Goal: Task Accomplishment & Management: Manage account settings

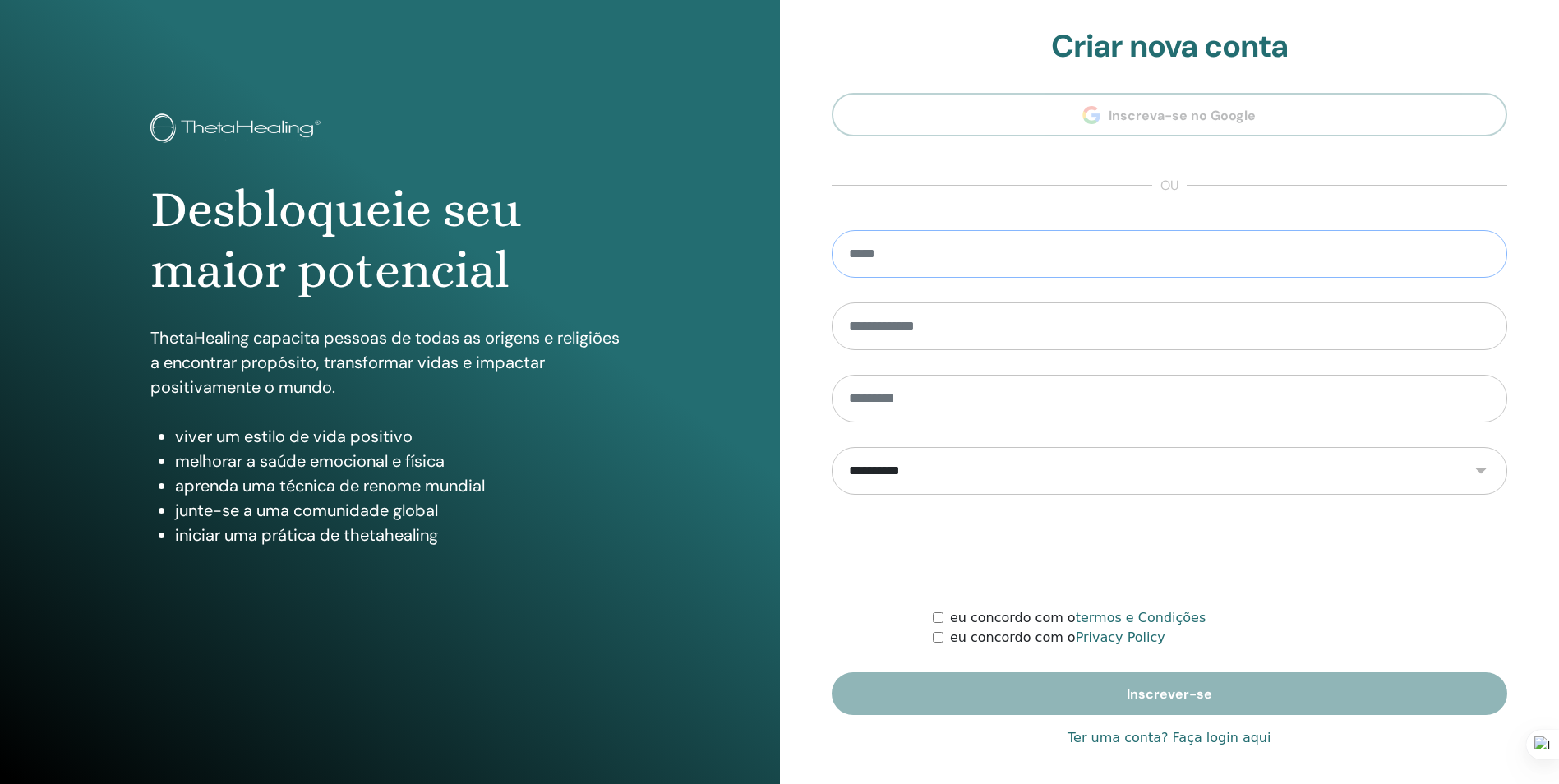
click at [974, 274] on input "email" at bounding box center [1169, 253] width 676 height 47
type input "**********"
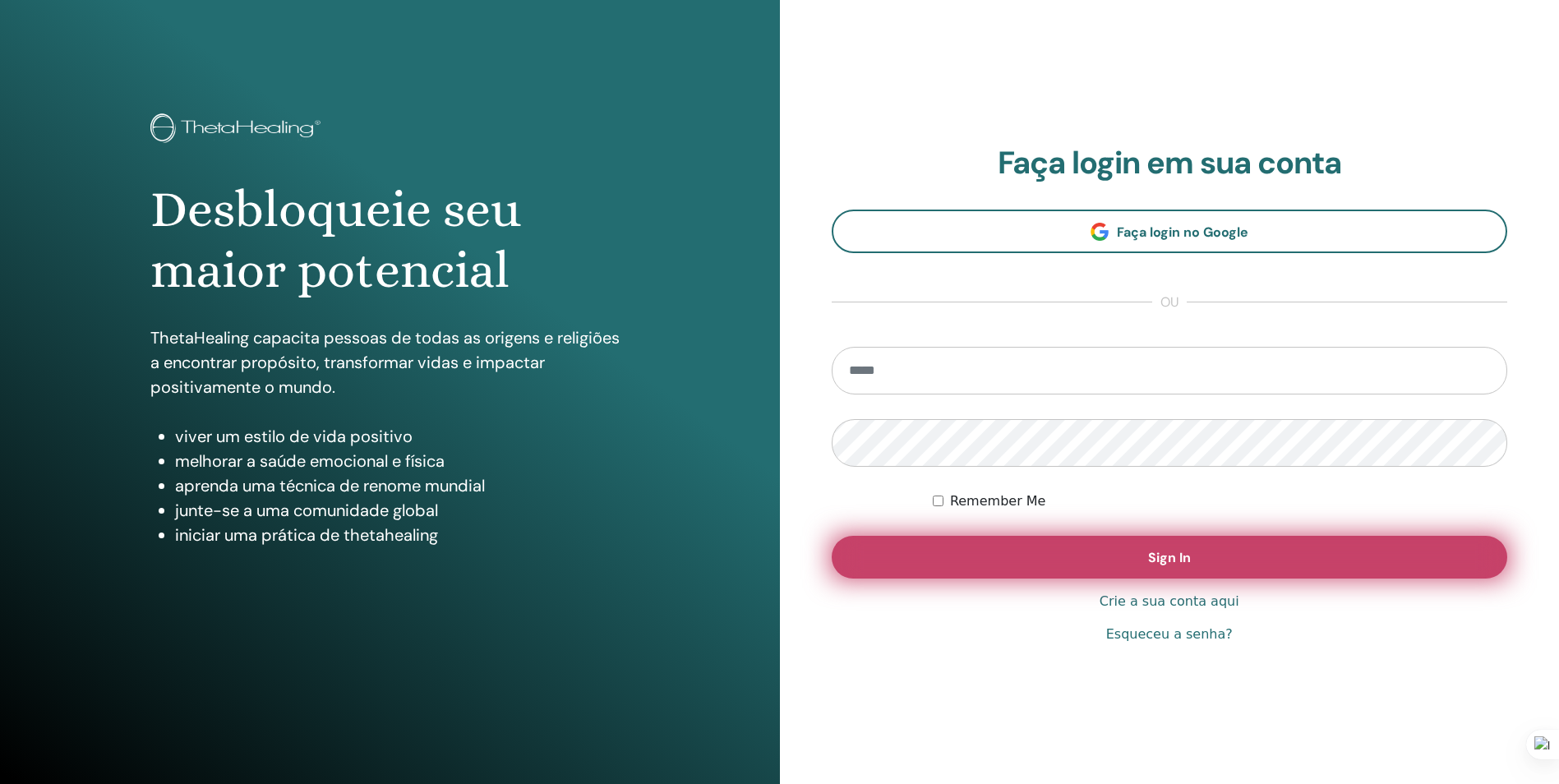
type input "**********"
click at [992, 567] on button "Sign In" at bounding box center [1169, 557] width 676 height 43
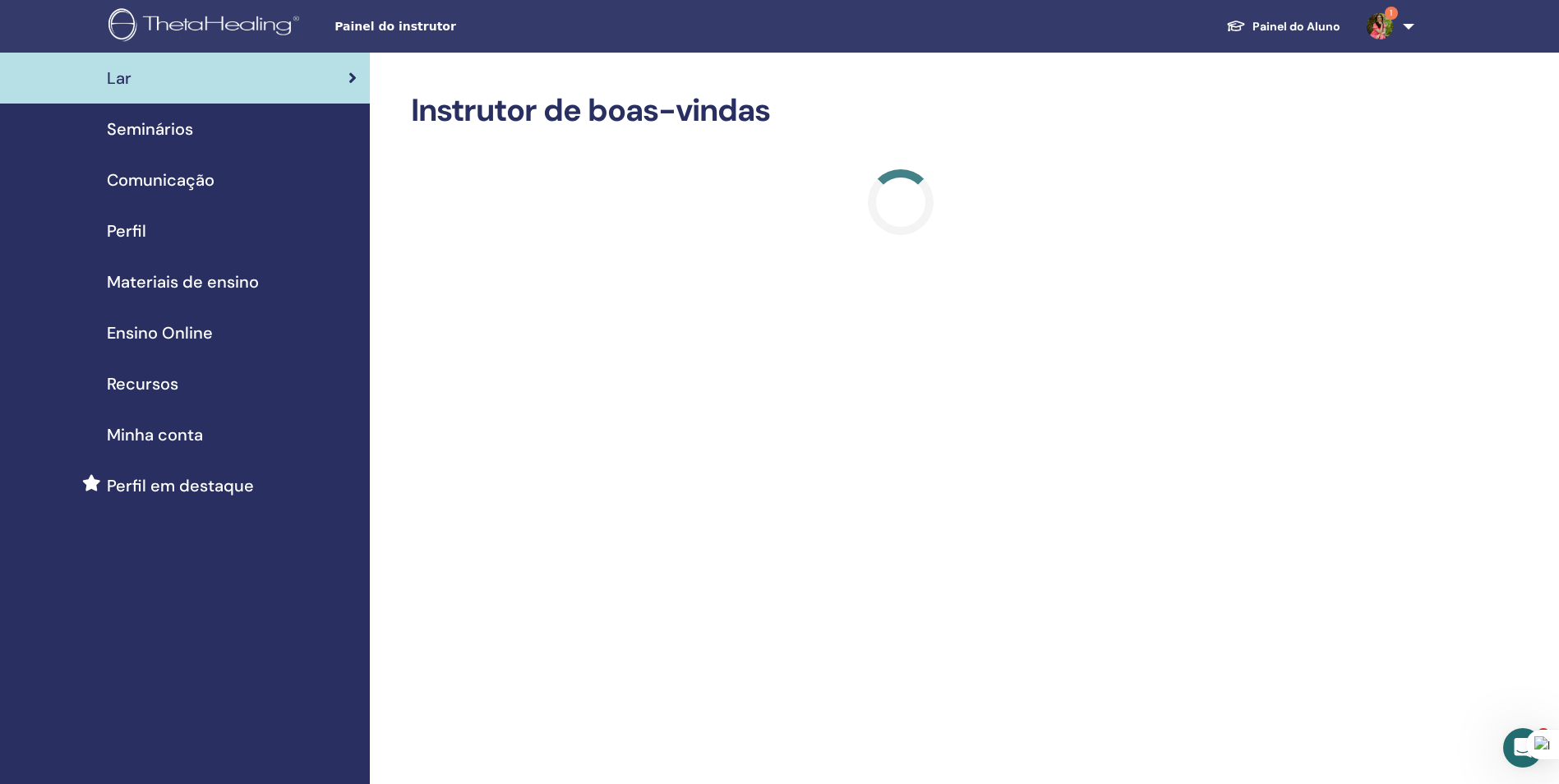
click at [132, 132] on span "Seminários" at bounding box center [150, 129] width 86 height 25
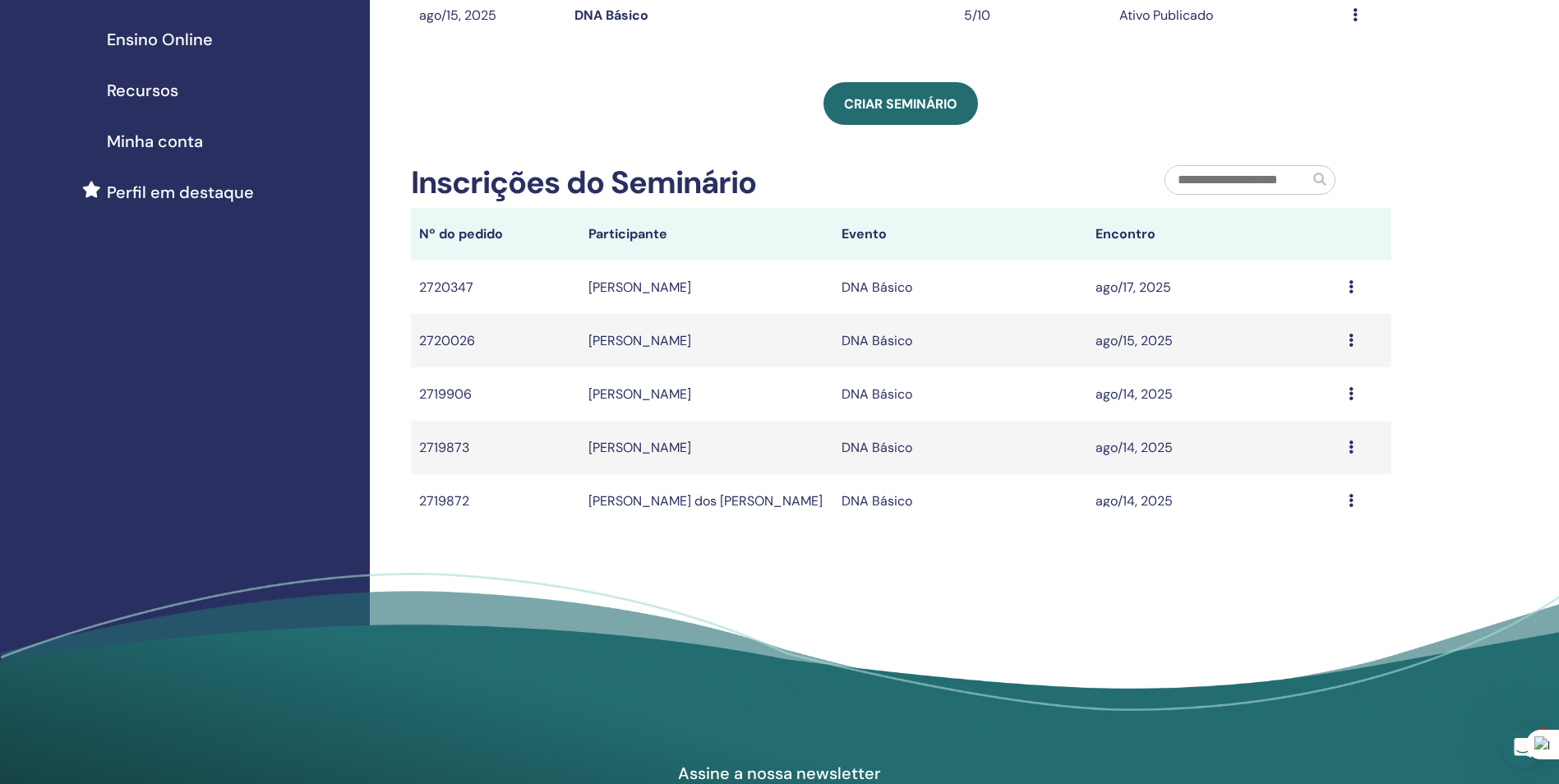
scroll to position [300, 0]
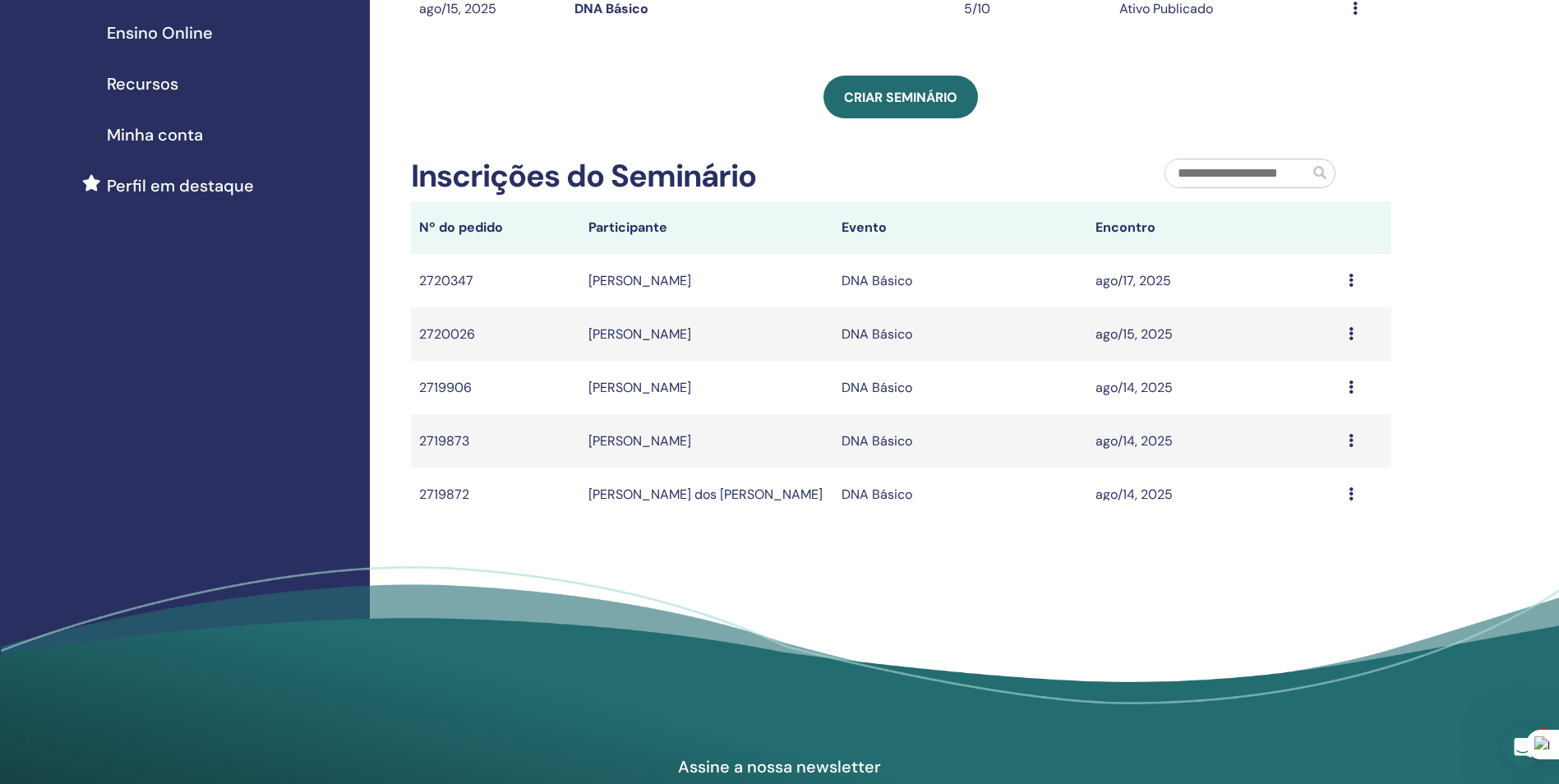
click at [1348, 279] on icon at bounding box center [1351, 280] width 5 height 13
click at [1356, 279] on div "Message" at bounding box center [1365, 281] width 34 height 19
click at [1348, 280] on icon at bounding box center [1351, 280] width 5 height 13
click at [1139, 265] on td "ago/17, 2025" at bounding box center [1213, 280] width 253 height 53
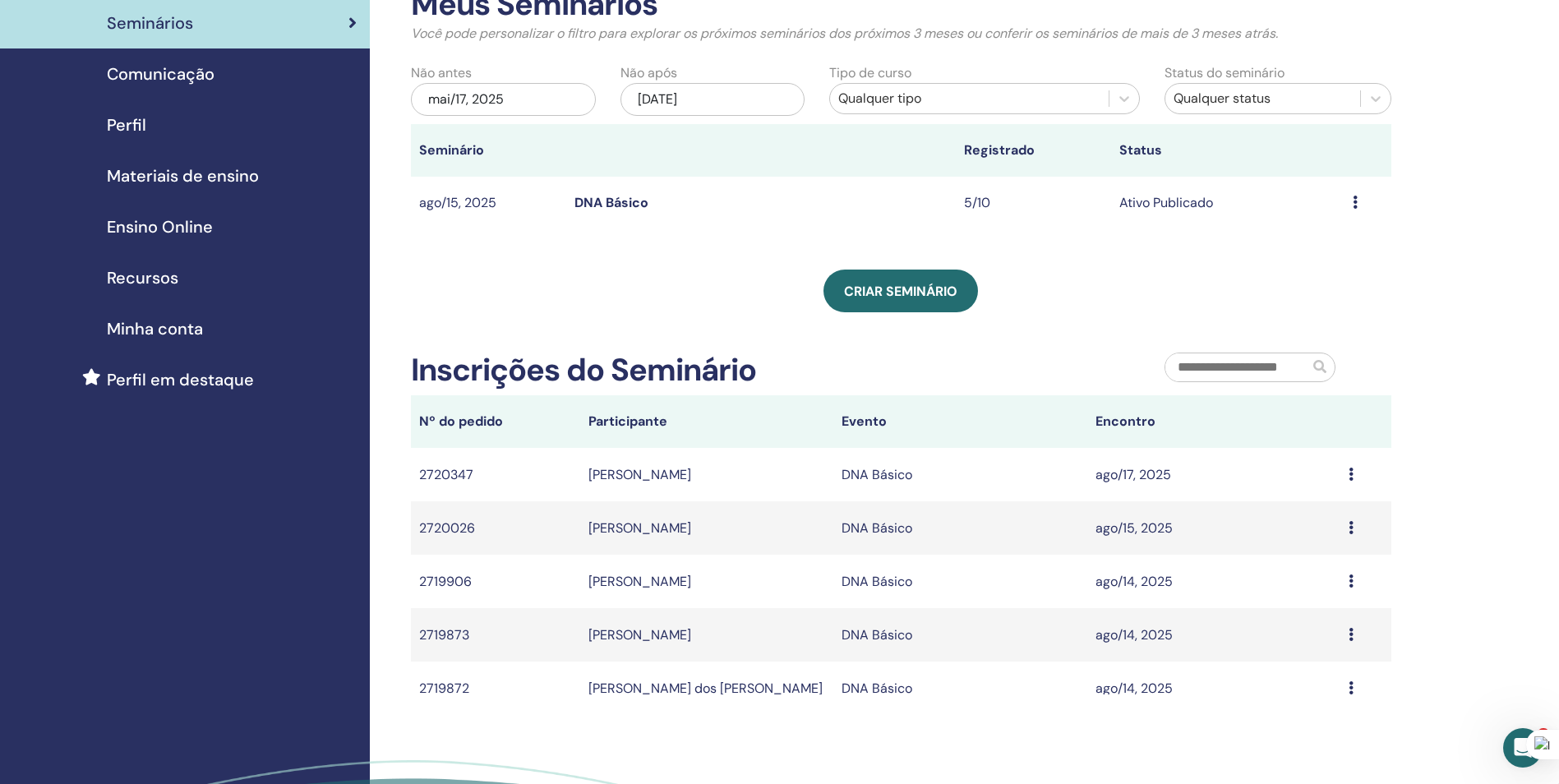
scroll to position [103, 0]
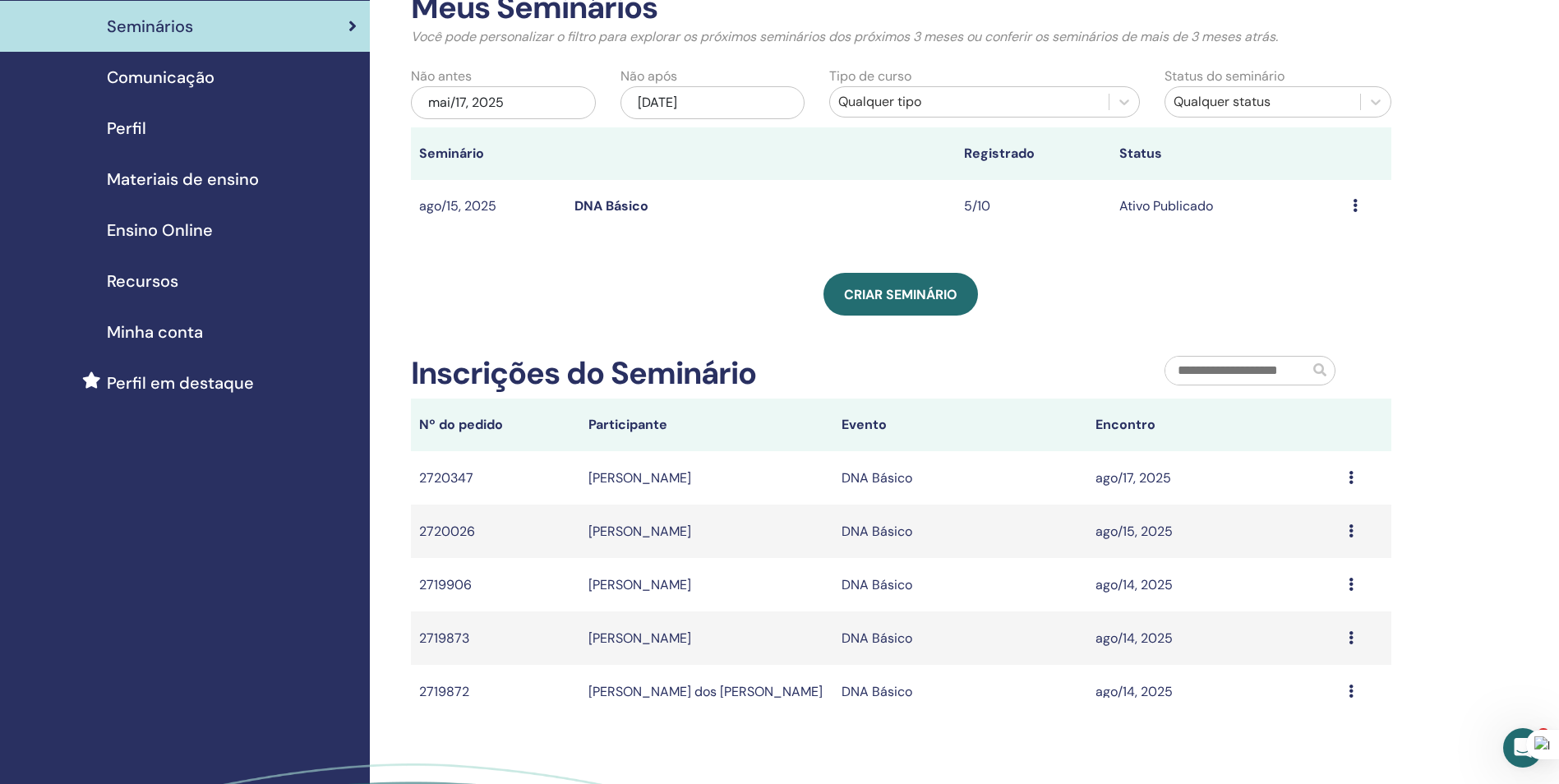
click at [1154, 203] on td "Ativo Publicado" at bounding box center [1227, 206] width 233 height 53
click at [1355, 203] on icon at bounding box center [1355, 205] width 5 height 13
click at [1299, 242] on link "Editar" at bounding box center [1295, 241] width 36 height 18
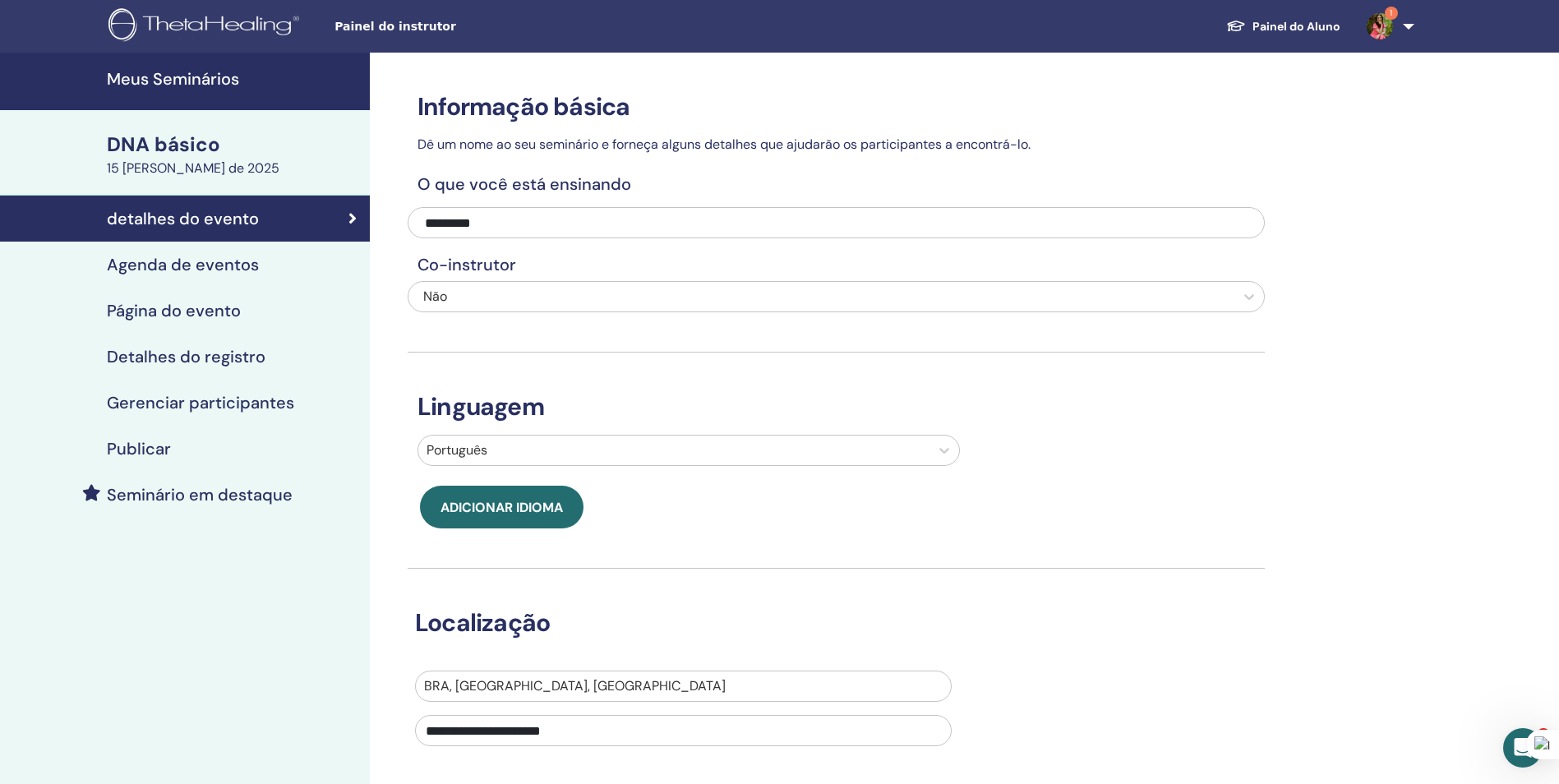
click at [175, 409] on h4 "Gerenciar participantes" at bounding box center [201, 403] width 188 height 19
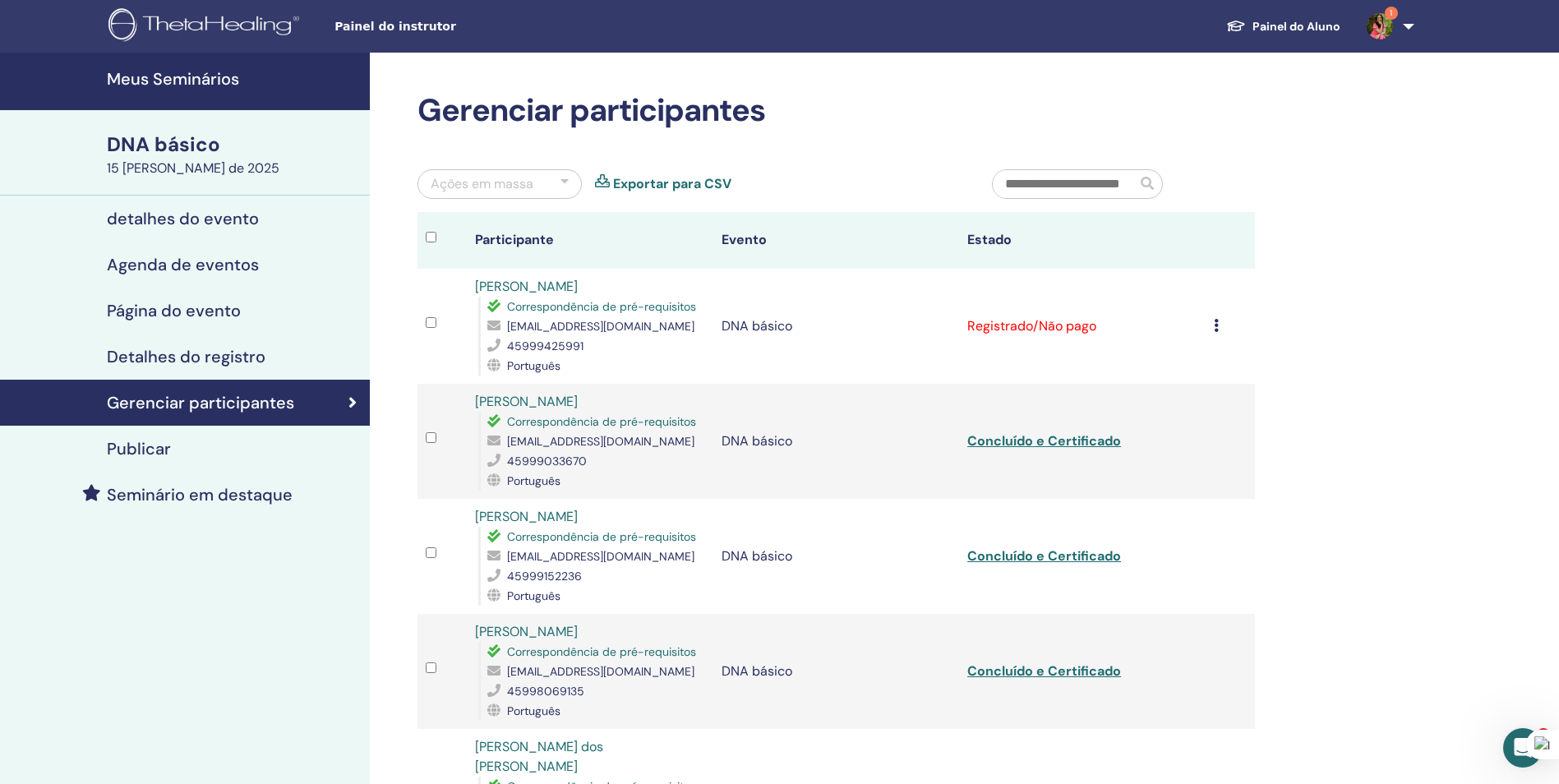
click at [1219, 330] on div "Cancelar registro Não certifique-se automaticamente Marcar como pago Marcar com…" at bounding box center [1229, 326] width 32 height 19
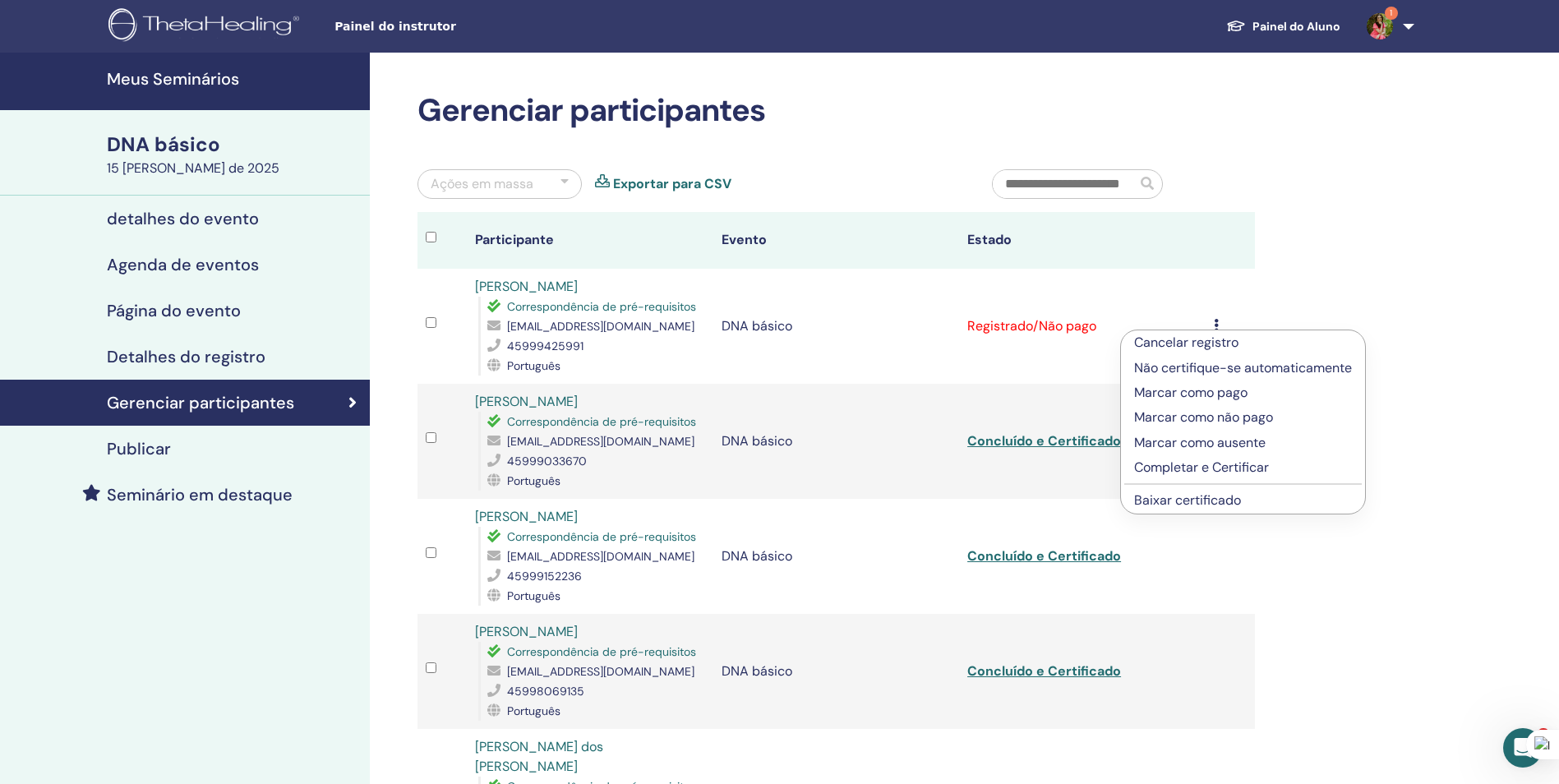
click at [1204, 466] on p "Completar e Certificar" at bounding box center [1243, 467] width 218 height 19
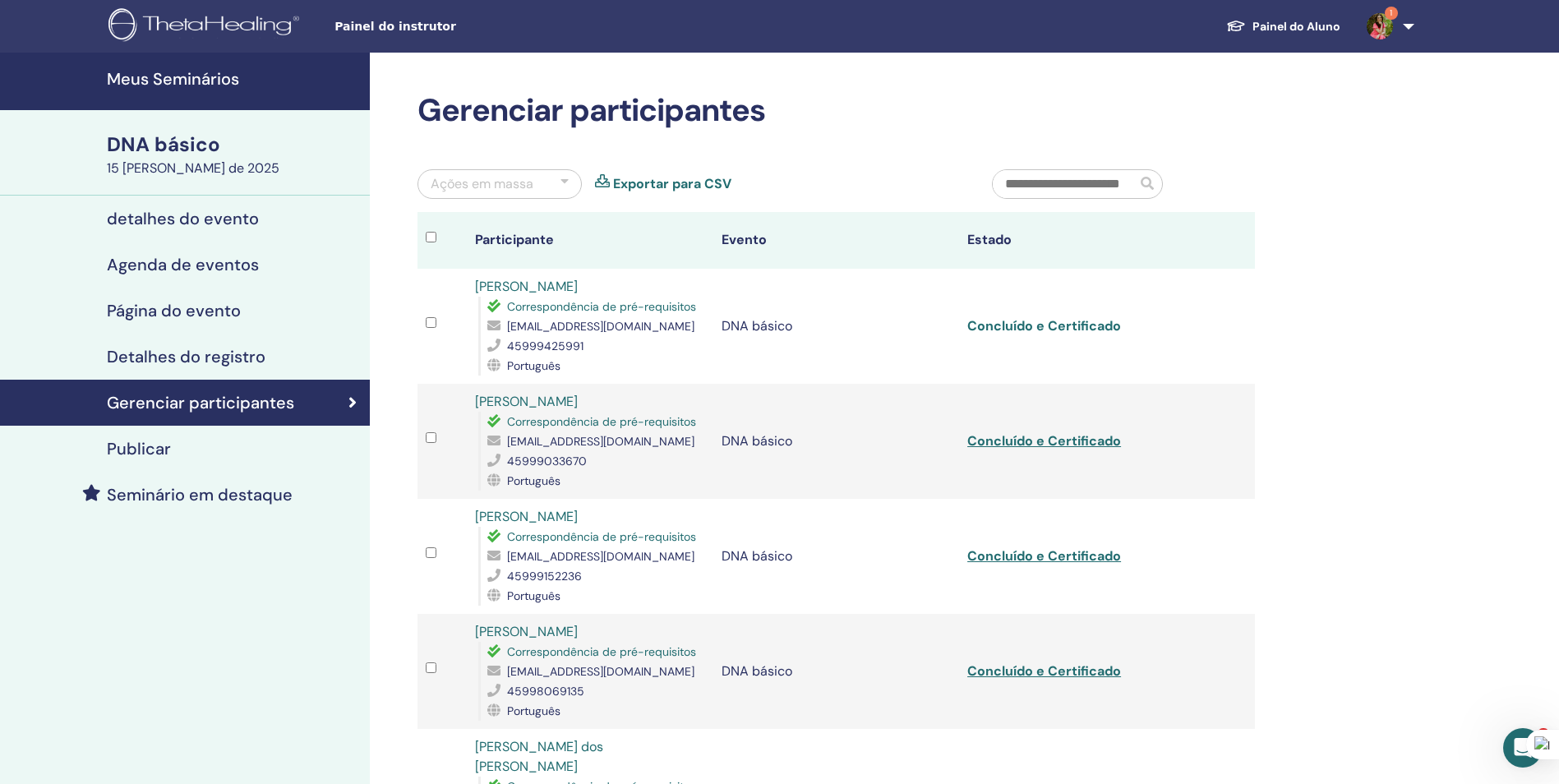
click at [1031, 324] on link "Concluído e Certificado" at bounding box center [1043, 326] width 154 height 18
